Goal: Entertainment & Leisure: Consume media (video, audio)

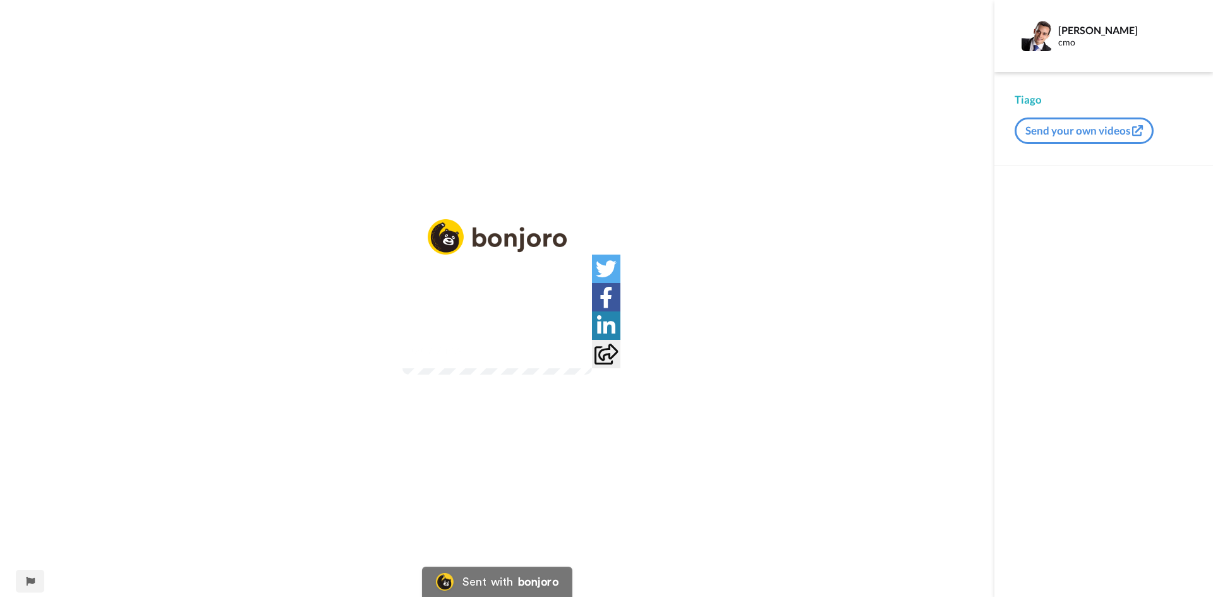
click at [410, 359] on span "0:07" at bounding box center [421, 351] width 23 height 16
click at [436, 359] on span "/" at bounding box center [438, 351] width 4 height 16
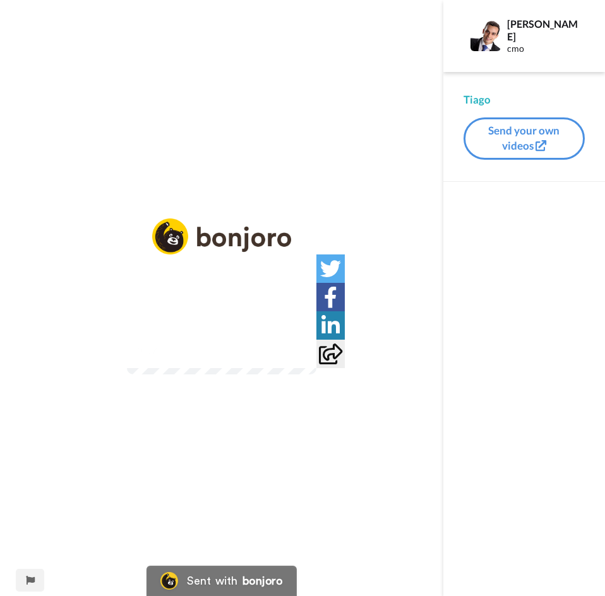
click at [127, 368] on div "0:37 / 1:52" at bounding box center [221, 355] width 189 height 27
click at [191, 323] on video at bounding box center [221, 327] width 189 height 95
click at [170, 280] on video at bounding box center [221, 327] width 189 height 95
click at [345, 393] on div "Play/Pause 1:29 / 1:52" at bounding box center [221, 306] width 443 height 175
click at [210, 325] on icon at bounding box center [221, 327] width 33 height 33
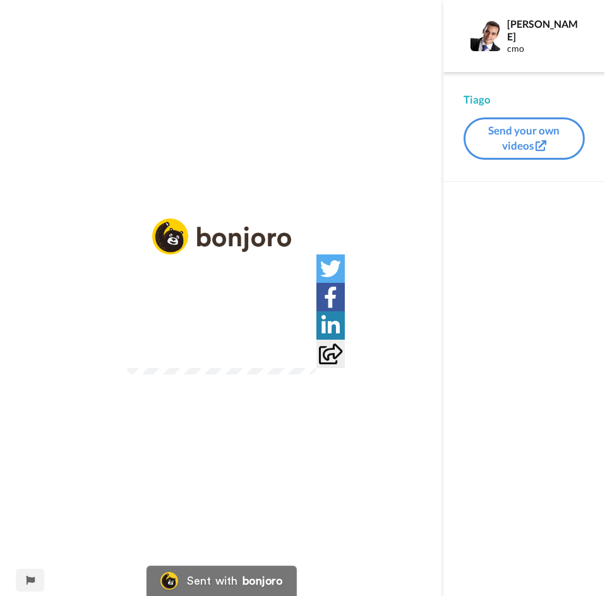
click at [186, 315] on video at bounding box center [221, 327] width 189 height 95
click at [217, 308] on icon "Play/Pause" at bounding box center [221, 327] width 33 height 60
